Goal: Task Accomplishment & Management: Manage account settings

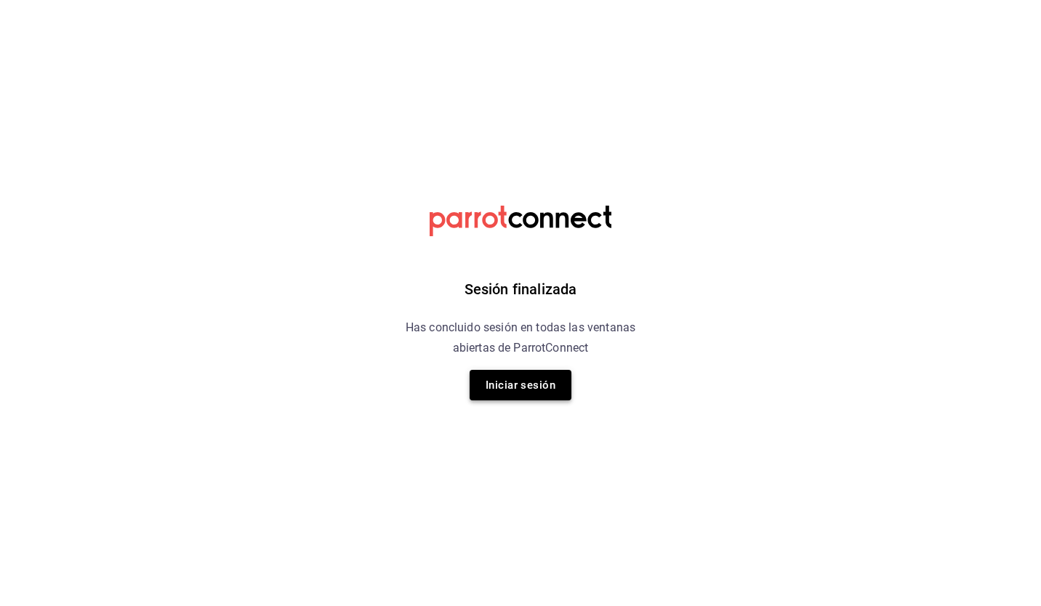
click at [516, 393] on button "Iniciar sesión" at bounding box center [521, 385] width 102 height 31
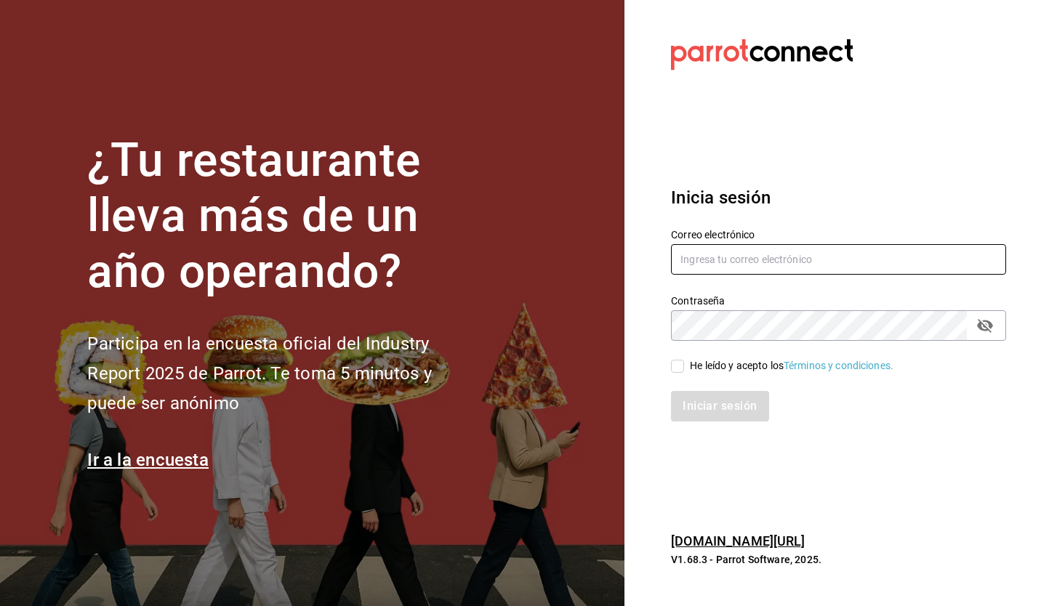
type input "facturacion@makupoke.com"
click at [819, 257] on input "facturacion@makupoke.com" at bounding box center [838, 259] width 335 height 31
drag, startPoint x: 828, startPoint y: 258, endPoint x: 500, endPoint y: 280, distance: 329.4
click at [500, 280] on div "¿Tu restaurante lleva más de un año operando? Participa en la encuesta oficial …" at bounding box center [520, 303] width 1041 height 606
